Goal: Transaction & Acquisition: Download file/media

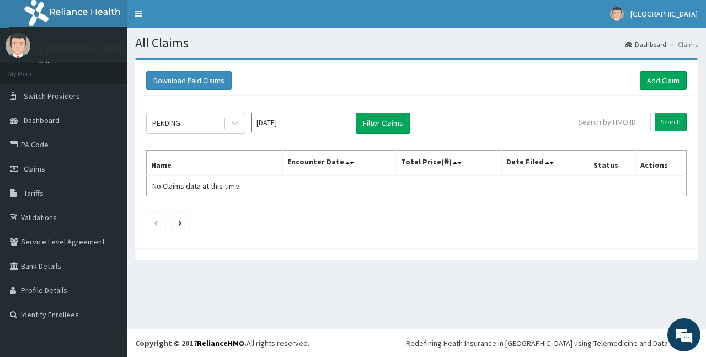
click at [285, 124] on input "[DATE]" at bounding box center [300, 123] width 99 height 20
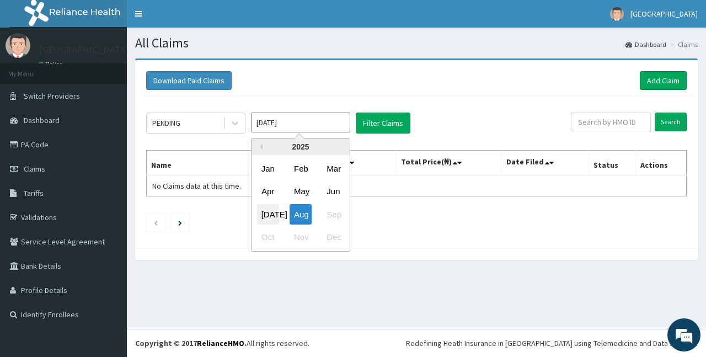
click at [267, 216] on div "[DATE]" at bounding box center [268, 214] width 22 height 20
type input "[DATE]"
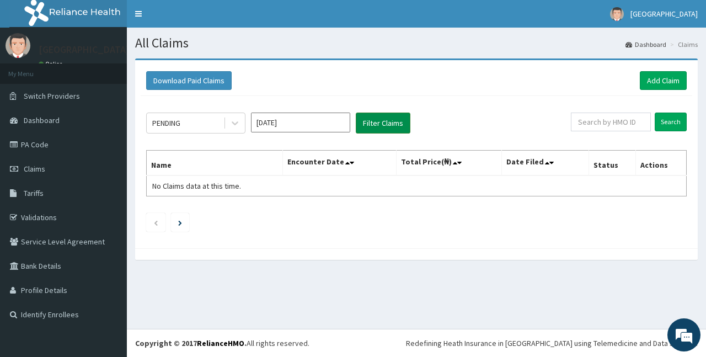
click at [374, 121] on button "Filter Claims" at bounding box center [383, 123] width 55 height 21
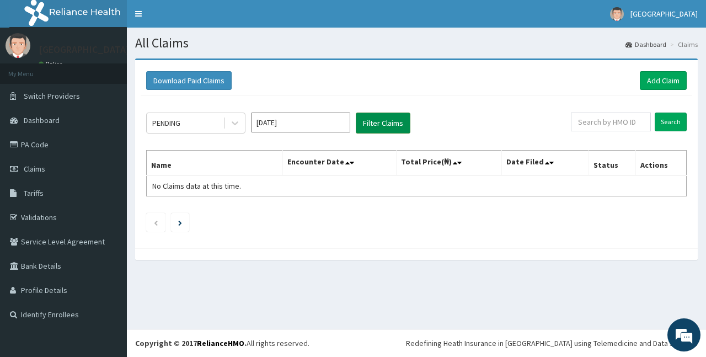
click at [374, 121] on button "Filter Claims" at bounding box center [383, 123] width 55 height 21
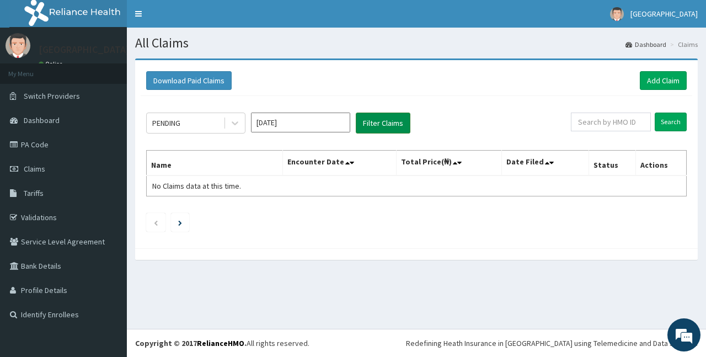
click at [374, 122] on button "Filter Claims" at bounding box center [383, 123] width 55 height 21
click at [197, 79] on button "Download Paid Claims" at bounding box center [189, 80] width 86 height 19
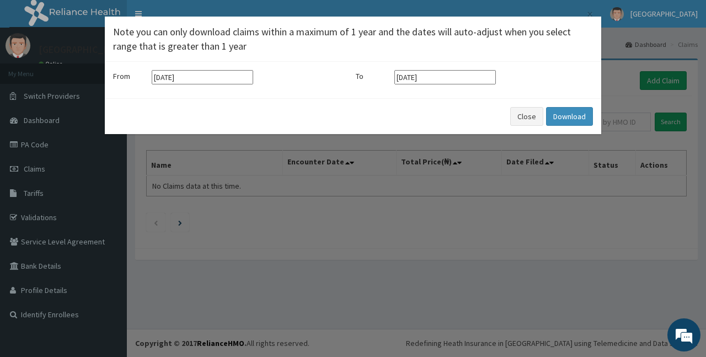
click at [188, 78] on input "[DATE]" at bounding box center [202, 77] width 101 height 14
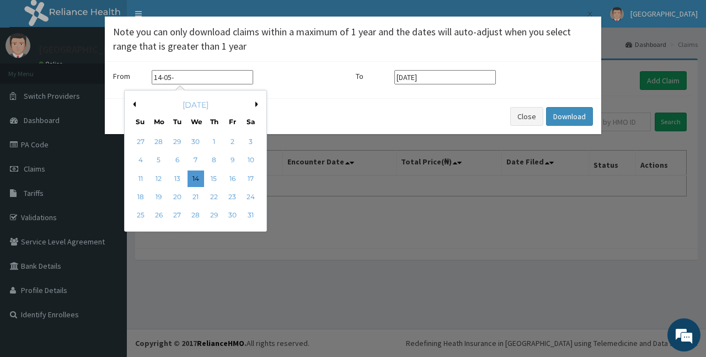
click at [256, 103] on button "Next Month" at bounding box center [258, 104] width 6 height 6
click at [256, 103] on div "[DATE]" at bounding box center [195, 104] width 133 height 11
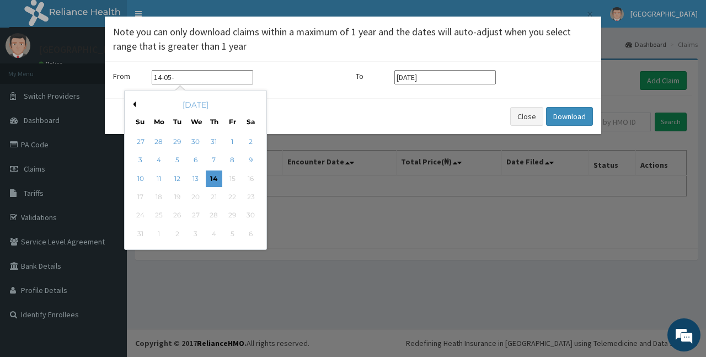
click at [256, 103] on div "[DATE]" at bounding box center [195, 104] width 133 height 11
click at [135, 102] on button "Previous Month" at bounding box center [133, 104] width 6 height 6
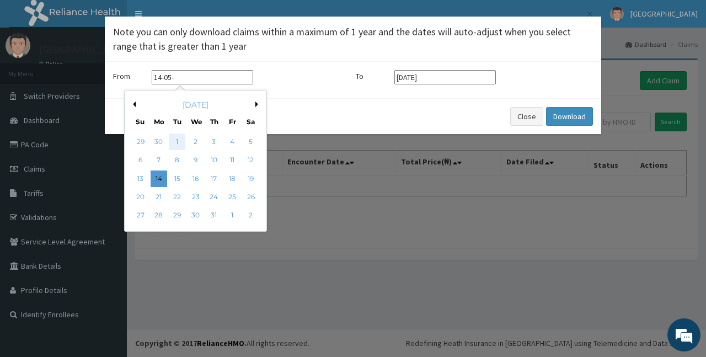
click at [174, 141] on div "1" at bounding box center [177, 141] width 17 height 17
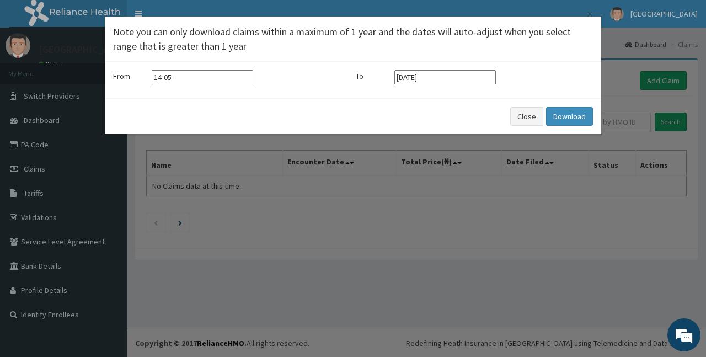
type input "[DATE]"
click at [438, 74] on input "[DATE]" at bounding box center [444, 77] width 101 height 14
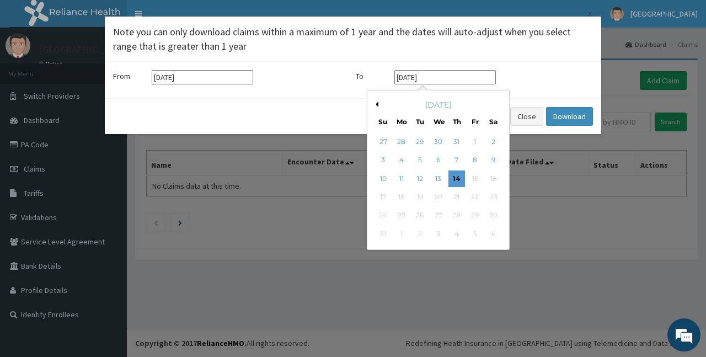
click at [438, 74] on input "[DATE]" at bounding box center [444, 77] width 101 height 14
type input "1"
click at [489, 215] on div "30" at bounding box center [493, 215] width 17 height 17
click at [377, 108] on div "[DATE]" at bounding box center [438, 104] width 133 height 11
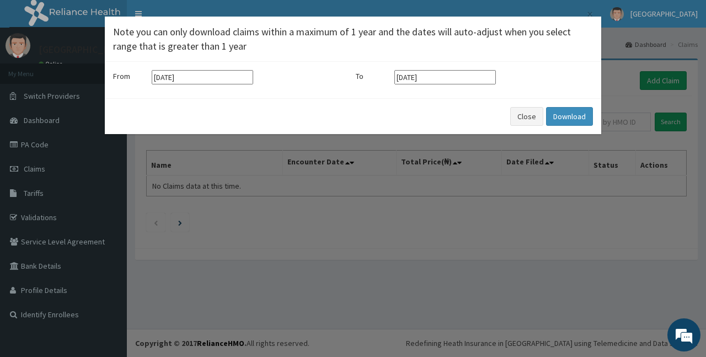
click at [412, 68] on div "From [DATE] To [DATE]" at bounding box center [353, 80] width 496 height 36
click at [433, 72] on input "[DATE]" at bounding box center [444, 77] width 101 height 14
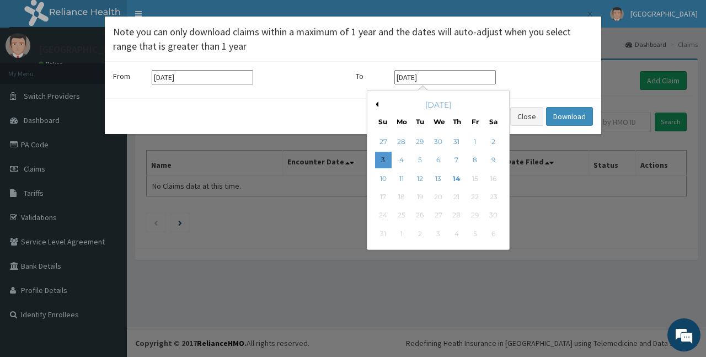
click at [433, 72] on input "[DATE]" at bounding box center [444, 77] width 101 height 14
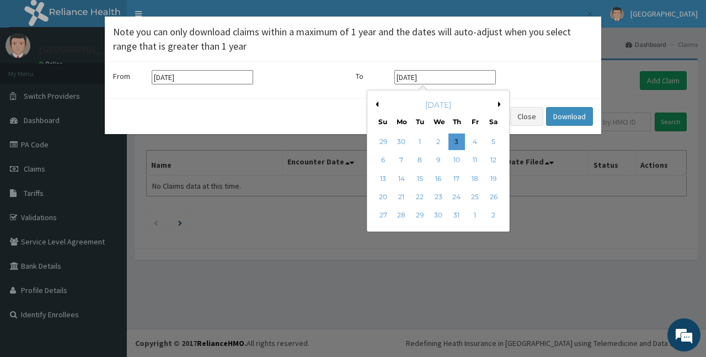
type input "[DATE]"
drag, startPoint x: 512, startPoint y: 124, endPoint x: 563, endPoint y: 117, distance: 51.7
click at [563, 117] on button "Download" at bounding box center [569, 116] width 47 height 19
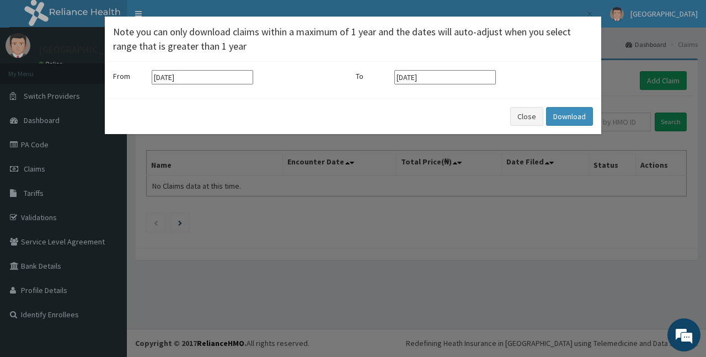
click at [172, 75] on input "[DATE]" at bounding box center [202, 77] width 101 height 14
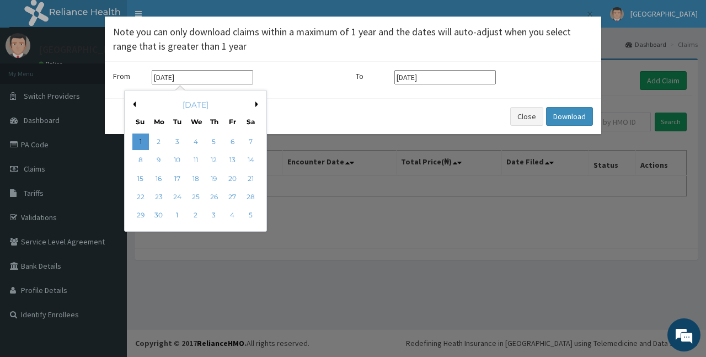
type input "[DATE]"
click at [416, 74] on input "[DATE]" at bounding box center [444, 77] width 101 height 14
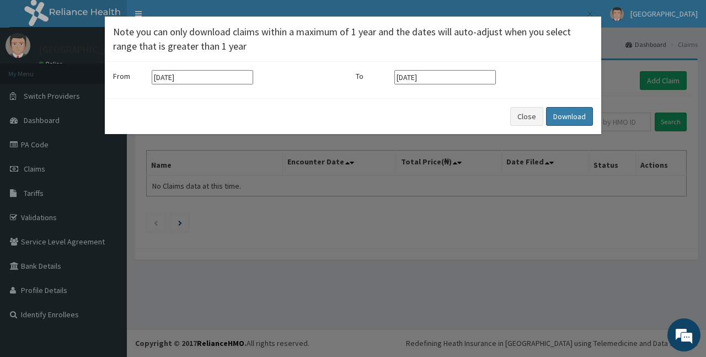
click at [569, 116] on button "Download" at bounding box center [569, 116] width 47 height 19
click at [514, 116] on button "Close" at bounding box center [526, 116] width 33 height 19
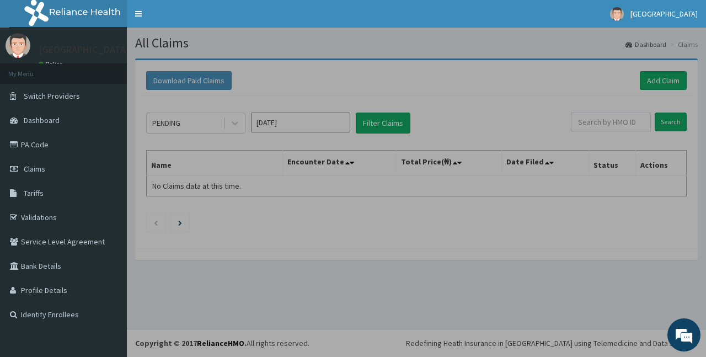
click at [514, 97] on button "Close" at bounding box center [526, 87] width 33 height 19
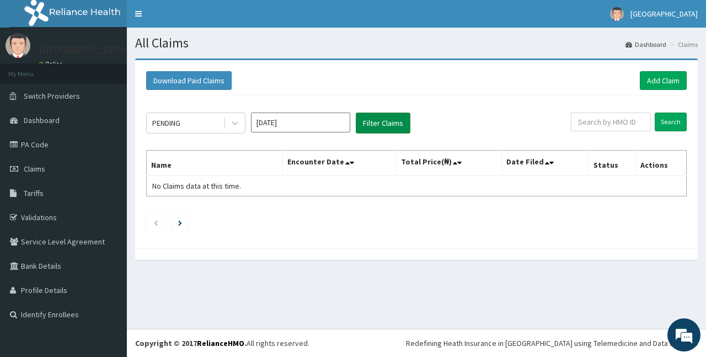
click at [398, 120] on button "Filter Claims" at bounding box center [383, 123] width 55 height 21
click at [345, 157] on th "Encounter Date" at bounding box center [339, 163] width 114 height 25
